Goal: Information Seeking & Learning: Learn about a topic

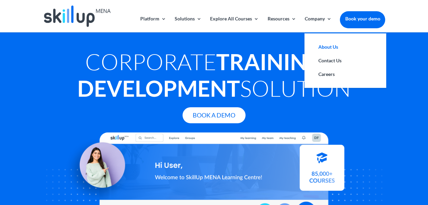
click at [321, 46] on link "About Us" at bounding box center [345, 47] width 68 height 14
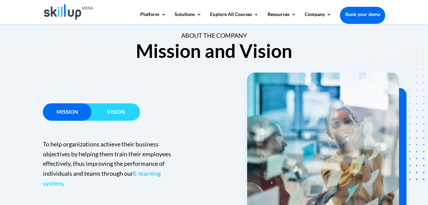
scroll to position [381, 0]
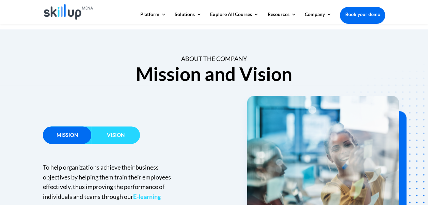
click at [123, 128] on div "Vision" at bounding box center [115, 134] width 49 height 17
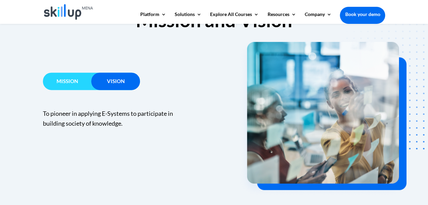
scroll to position [444, 0]
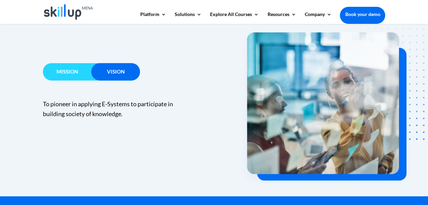
click at [42, 64] on div "Mission Vision To help organizations achieve their business objectives by helpi…" at bounding box center [214, 109] width 428 height 174
click at [56, 71] on h3 "Mission" at bounding box center [67, 73] width 49 height 9
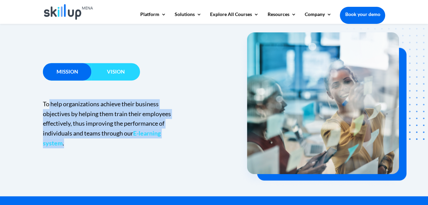
drag, startPoint x: 50, startPoint y: 103, endPoint x: 174, endPoint y: 145, distance: 131.2
click at [174, 145] on p "To help organizations achieve their business objectives by helping them train t…" at bounding box center [109, 123] width 133 height 49
copy p "help organizations achieve their business objectives by helping them train thei…"
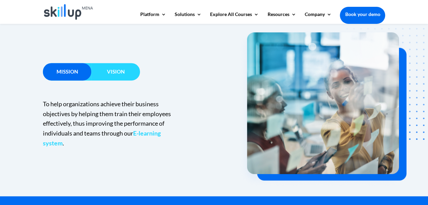
click at [101, 70] on h3 "Vision" at bounding box center [115, 73] width 49 height 9
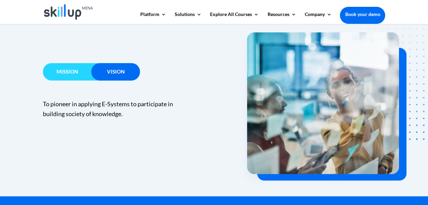
click at [50, 98] on div "To pioneer in applying E-Systems to participate in building society of knowledg…" at bounding box center [124, 104] width 162 height 29
click at [53, 104] on span "To pioneer in applying E-Systems to participate in building society of knowledg…" at bounding box center [108, 108] width 130 height 17
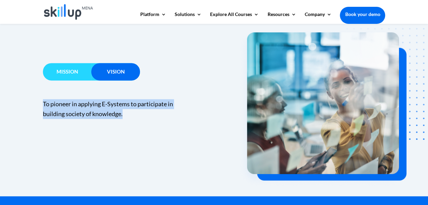
click at [53, 104] on span "To pioneer in applying E-Systems to participate in building society of knowledg…" at bounding box center [108, 108] width 130 height 17
copy div "To pioneer in applying E-Systems to participate in building society of knowledg…"
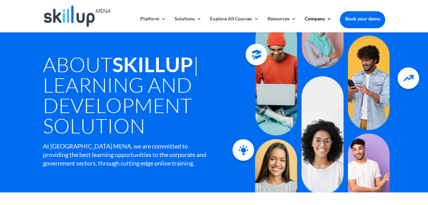
scroll to position [0, 0]
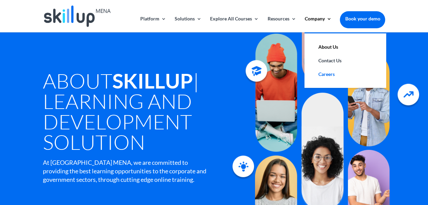
click at [325, 78] on link "Careers" at bounding box center [345, 74] width 68 height 14
